Goal: Go to known website: Access a specific website the user already knows

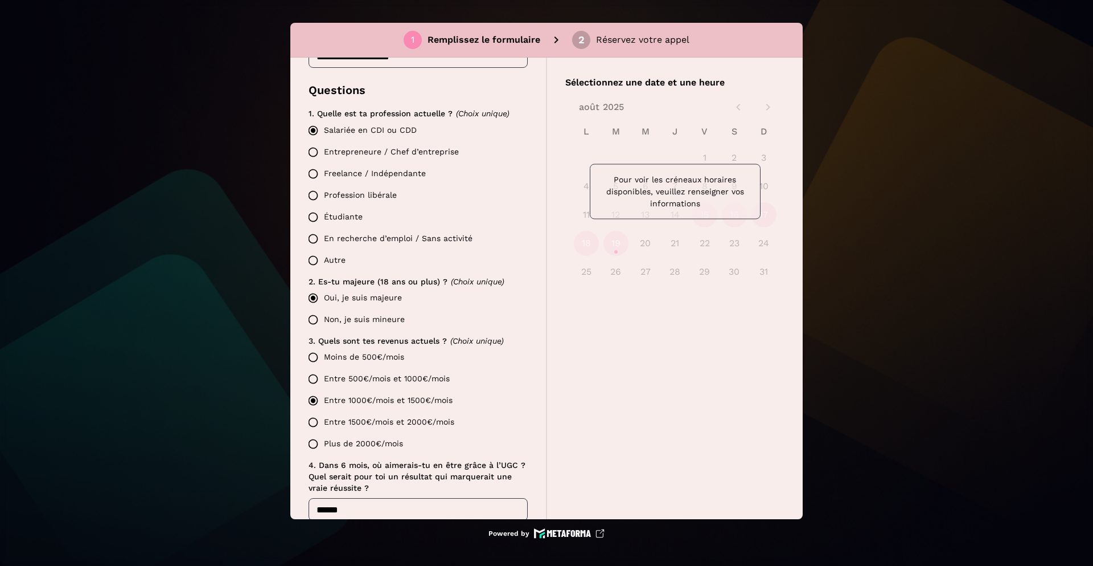
scroll to position [264, 0]
